Goal: Transaction & Acquisition: Book appointment/travel/reservation

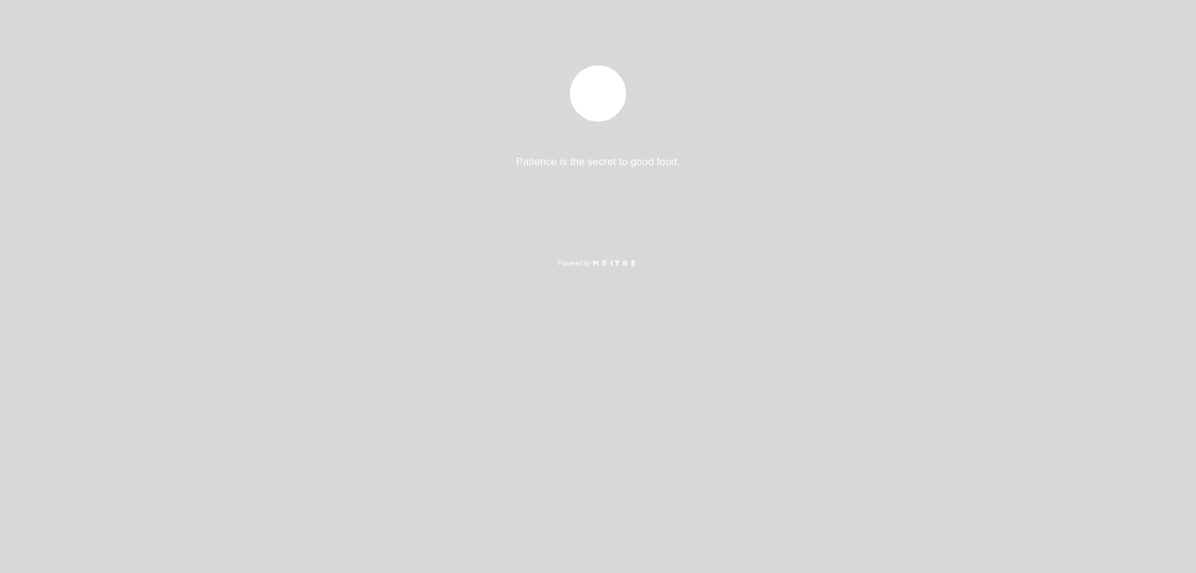
select select "es"
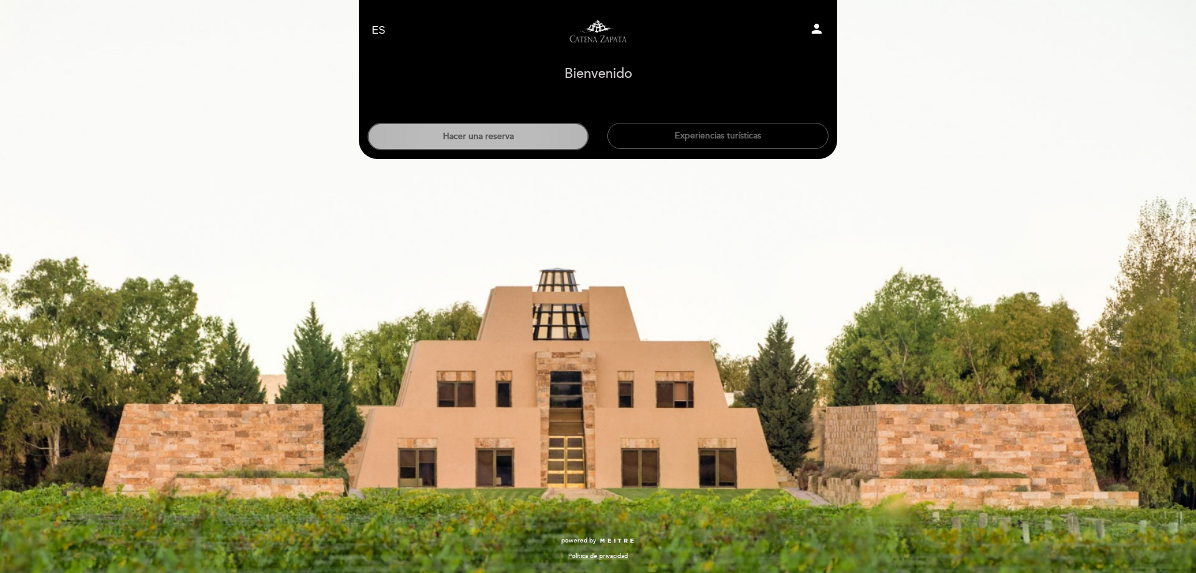
click at [476, 143] on button "Hacer una reserva" at bounding box center [478, 136] width 221 height 27
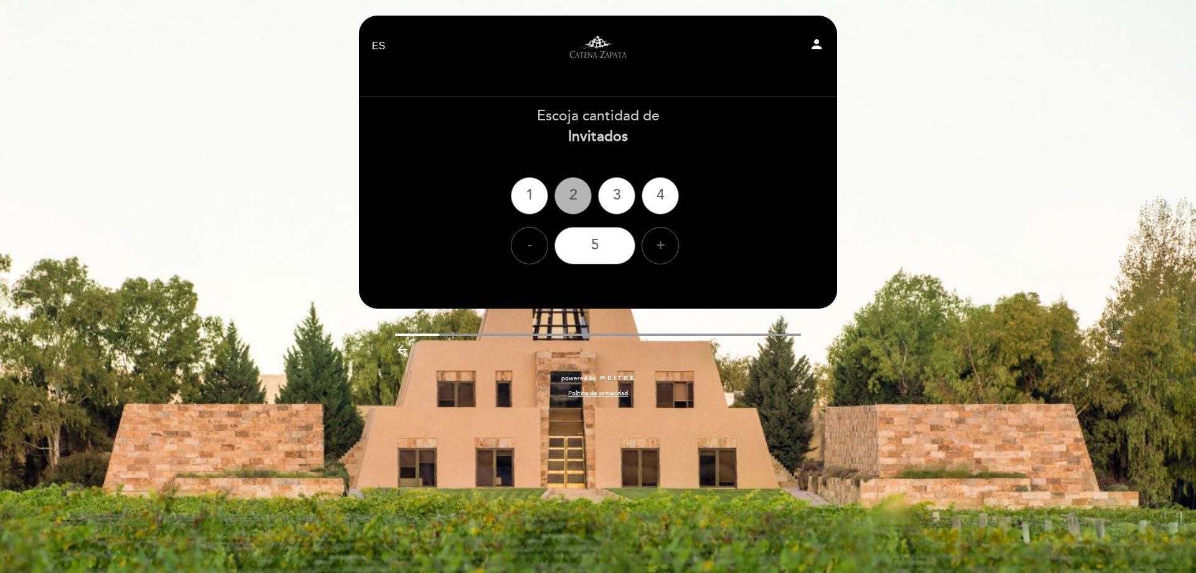
click at [576, 201] on div "2" at bounding box center [573, 195] width 37 height 37
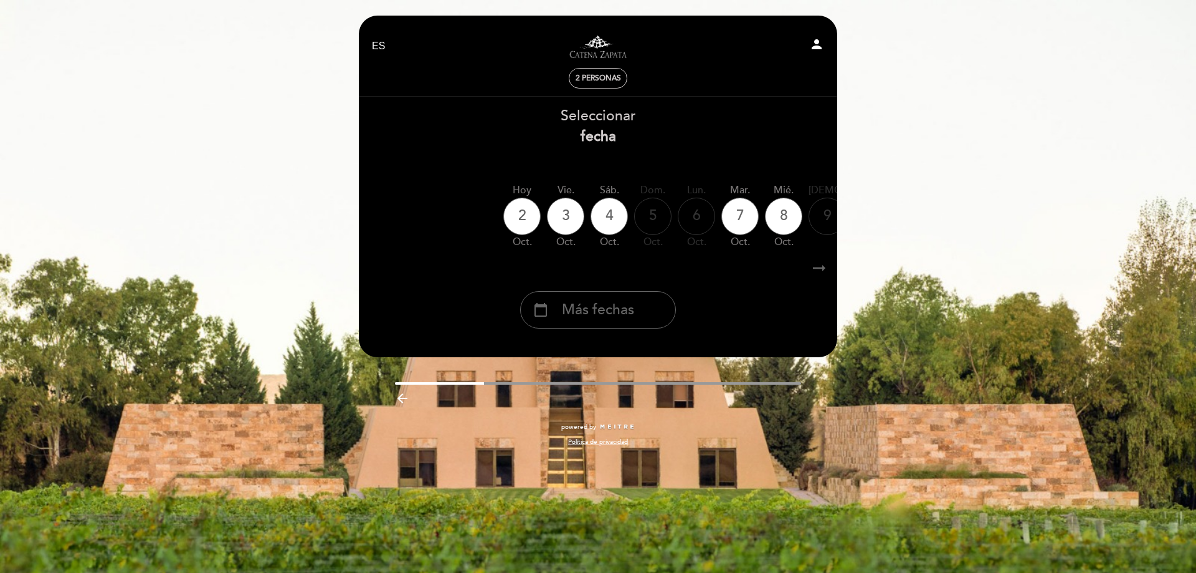
click at [823, 270] on icon "arrow_right_alt" at bounding box center [819, 268] width 19 height 27
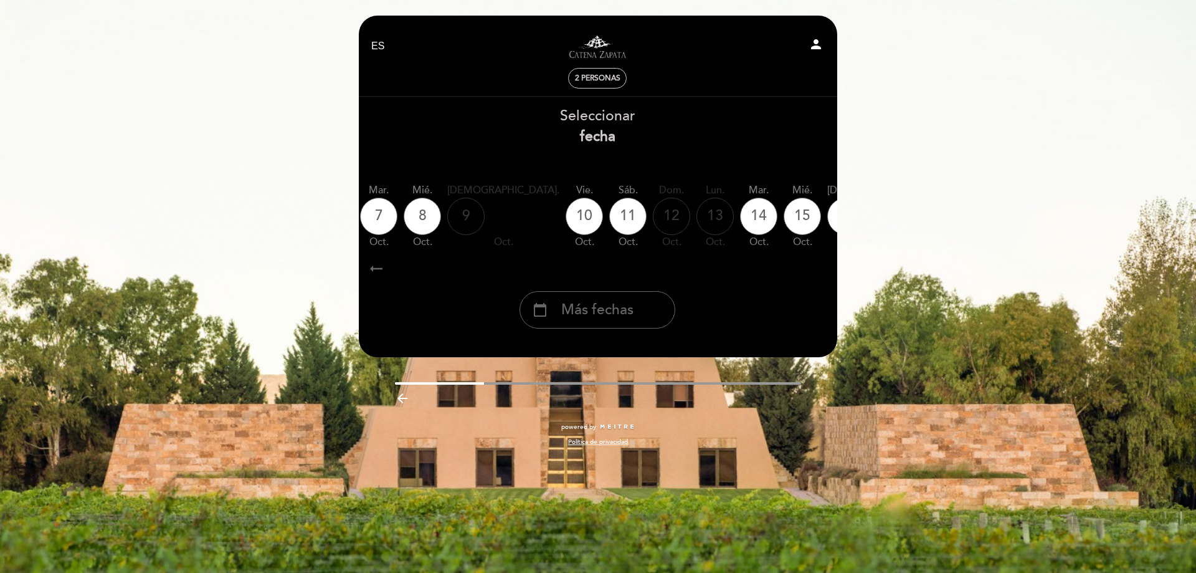
scroll to position [0, 363]
click at [823, 270] on icon "arrow_right_alt" at bounding box center [818, 268] width 19 height 27
click at [601, 310] on span "Más fechas" at bounding box center [597, 310] width 72 height 21
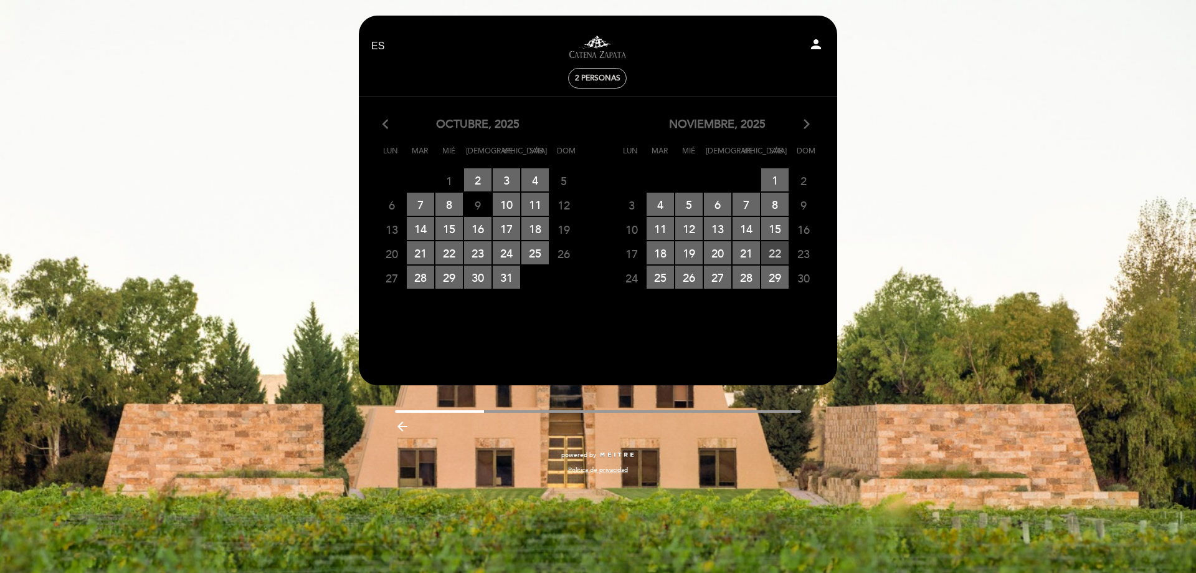
click at [777, 252] on span "22 RESERVAS DISPONIBLES" at bounding box center [775, 252] width 27 height 23
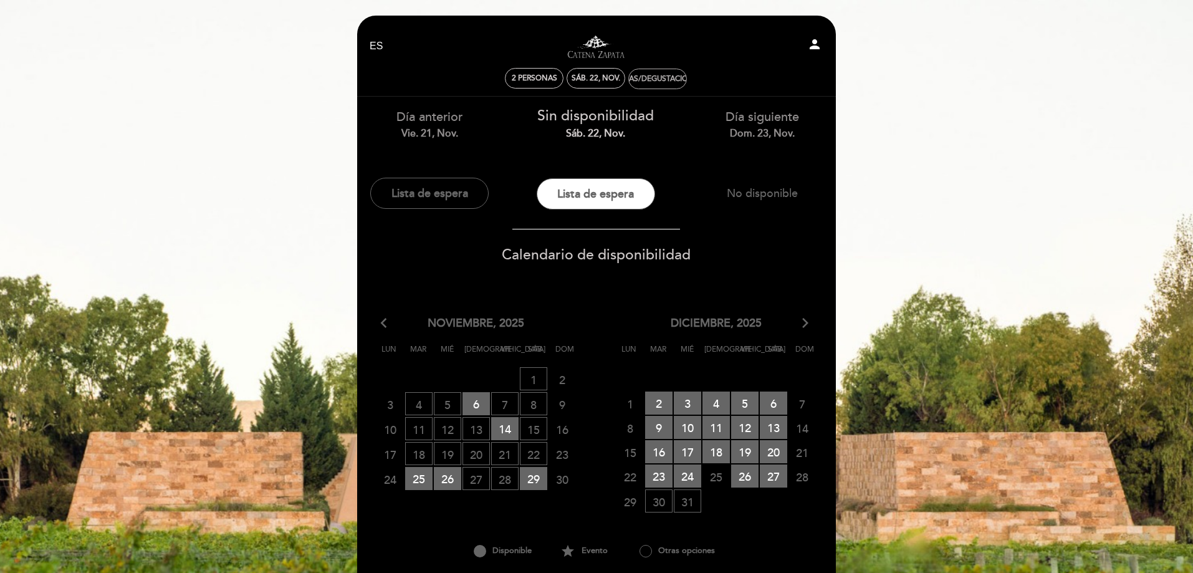
click at [659, 80] on div "Visitas/Degustaciones" at bounding box center [657, 78] width 91 height 9
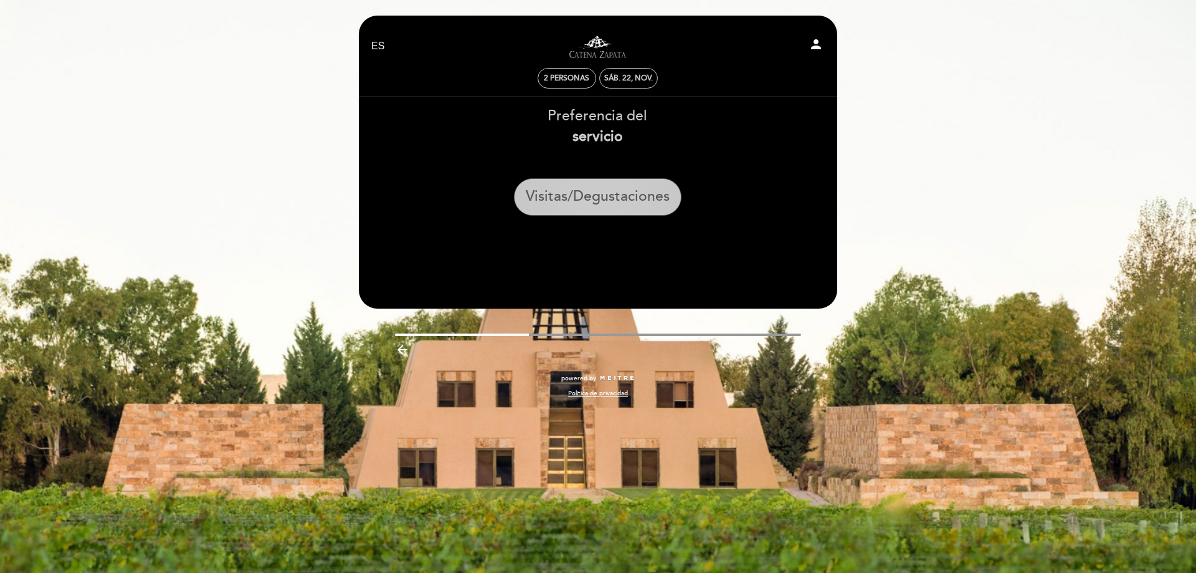
click at [583, 201] on button "Visitas/Degustaciones" at bounding box center [598, 196] width 168 height 37
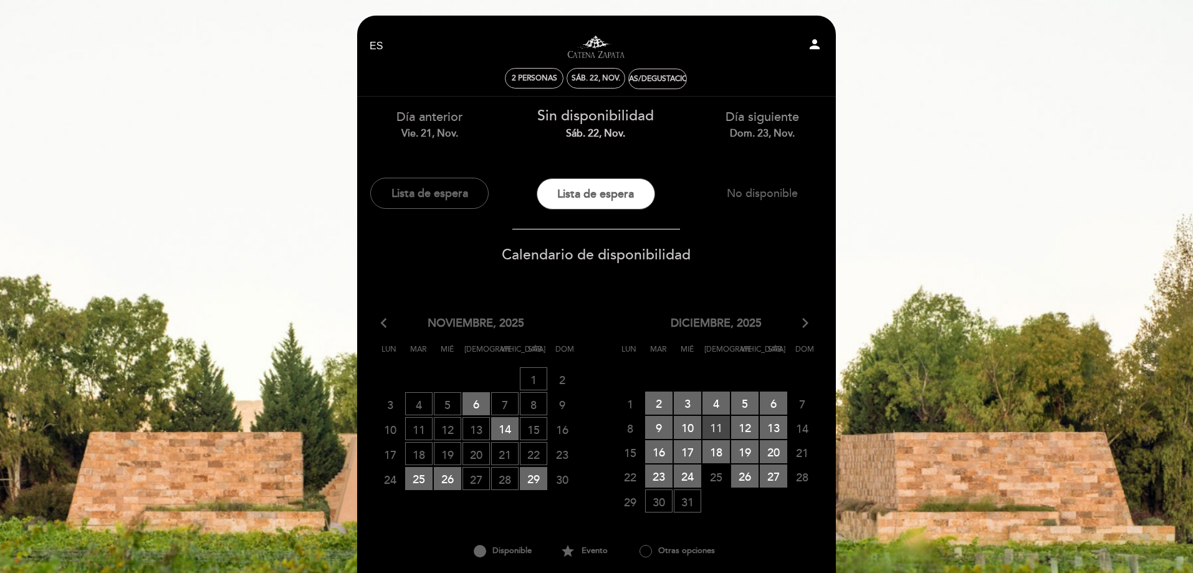
click at [710, 422] on span "11 RESERVAS DISPONIBLES" at bounding box center [715, 427] width 27 height 23
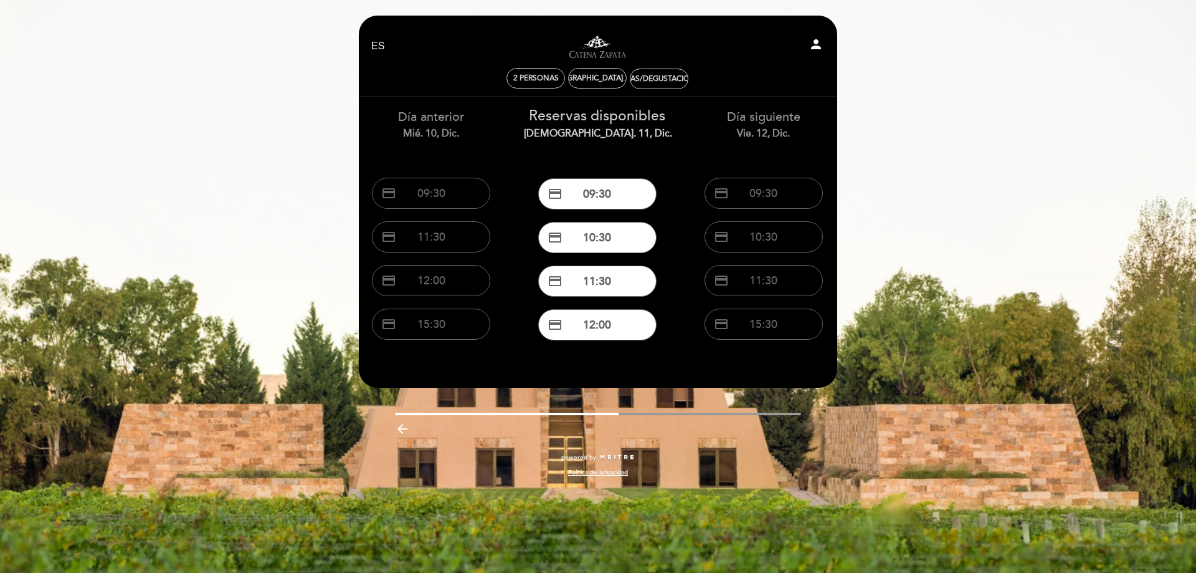
click at [915, 72] on div "EN ES PT Visitas y degustaciones en La Pirámide person 2 personas jue. 11, dic.…" at bounding box center [598, 286] width 1196 height 573
click at [398, 432] on icon "arrow_backward" at bounding box center [402, 428] width 15 height 15
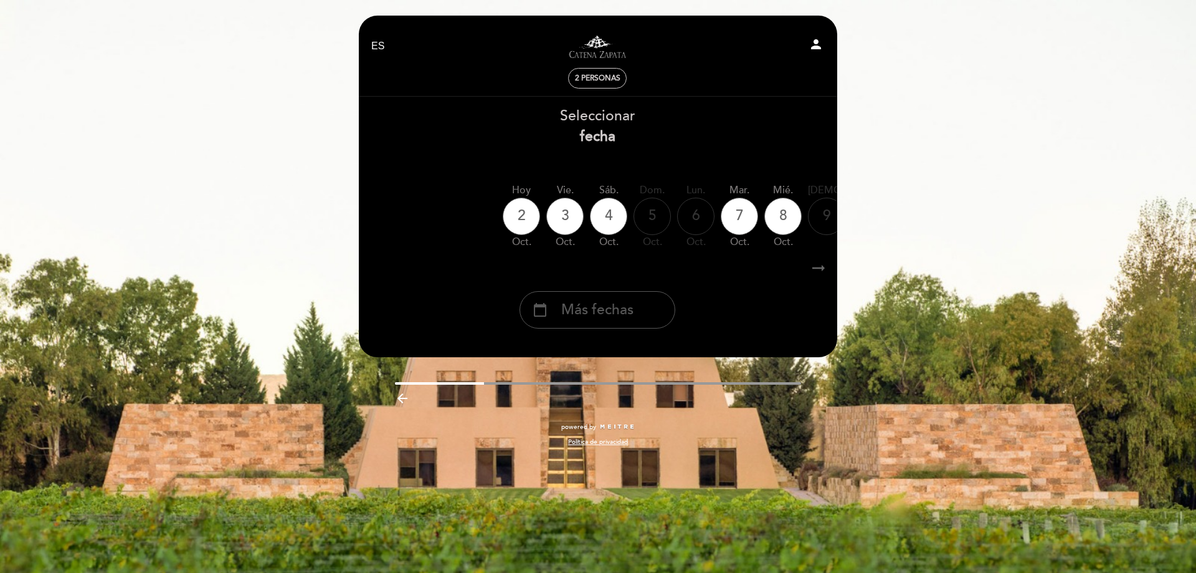
click at [618, 305] on span "Más fechas" at bounding box center [597, 310] width 72 height 21
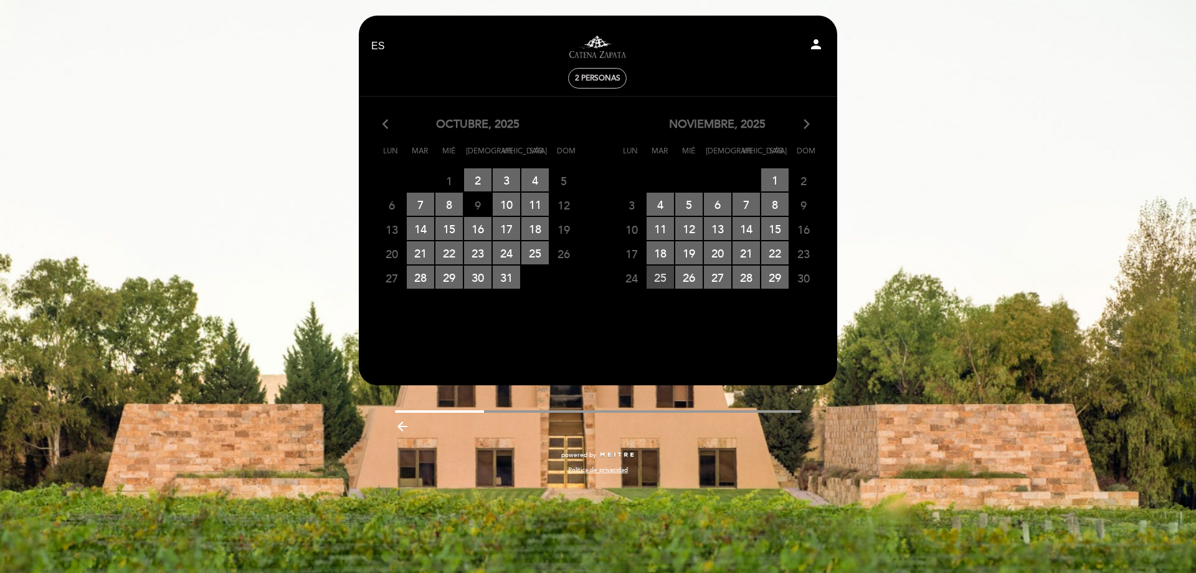
click at [657, 285] on span "25 RESERVAS DISPONIBLES" at bounding box center [660, 276] width 27 height 23
